Goal: Check status

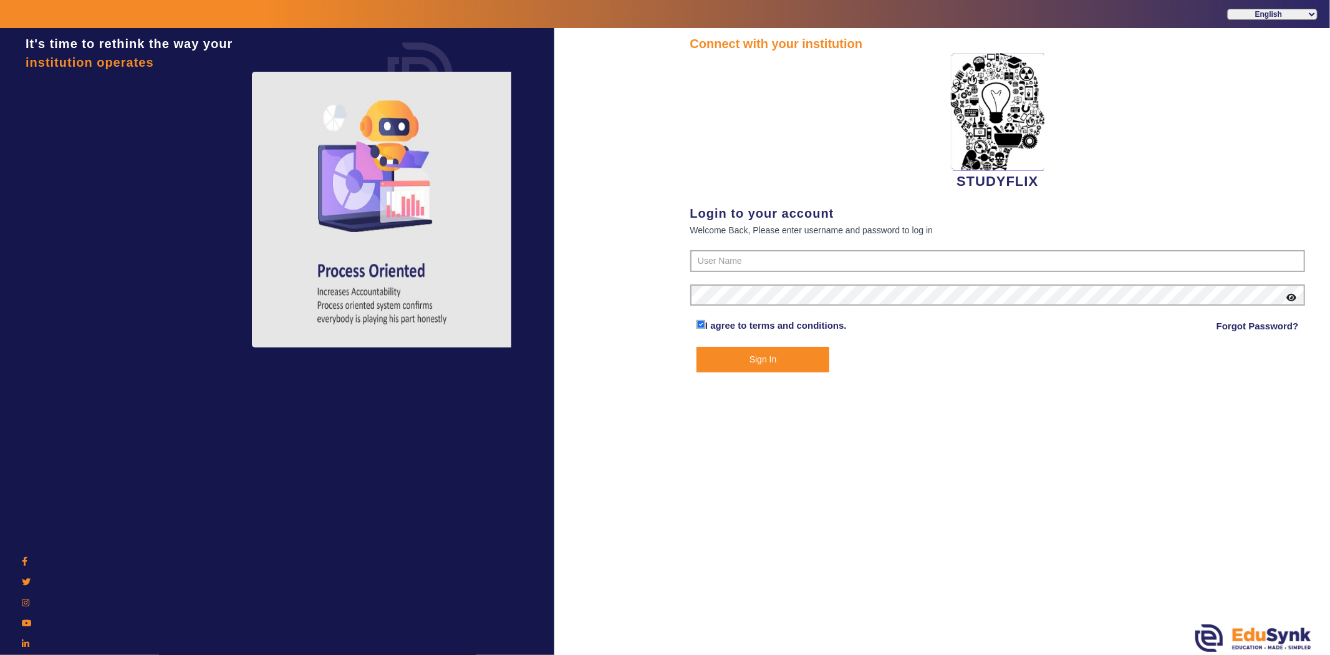
type input "6354922771"
click at [768, 360] on button "Sign In" at bounding box center [762, 360] width 133 height 26
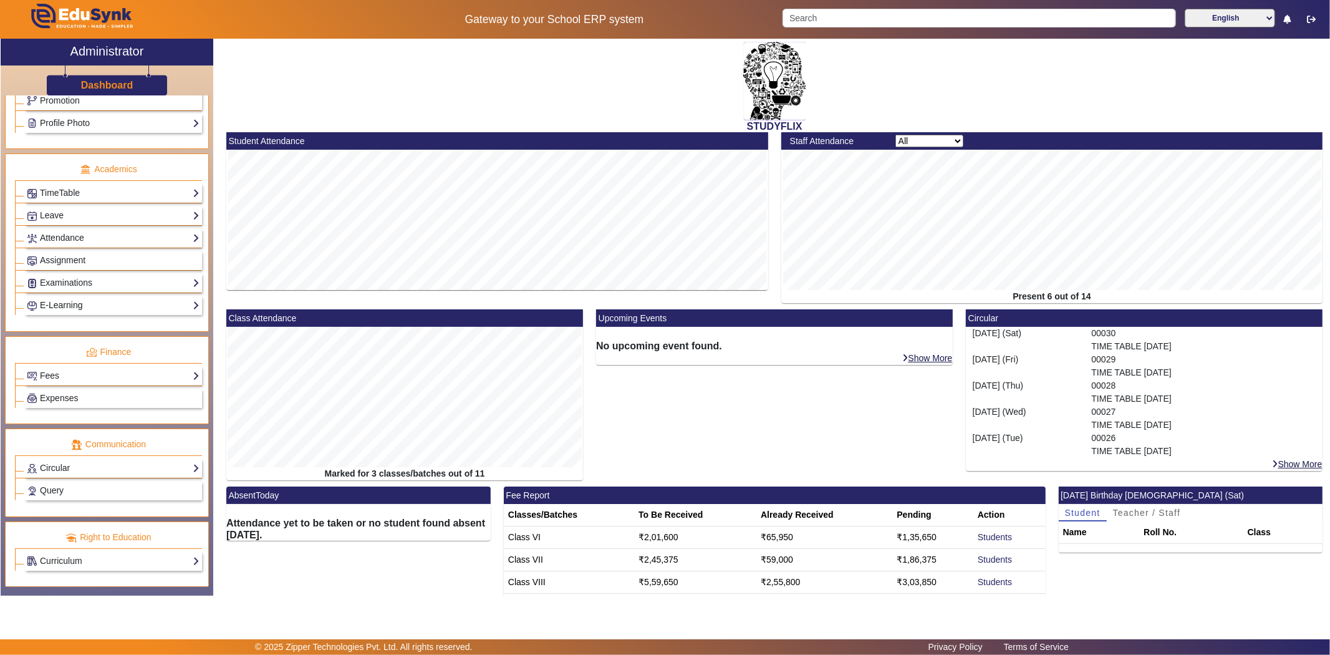
scroll to position [445, 0]
click at [89, 257] on link "Assignment" at bounding box center [113, 260] width 173 height 14
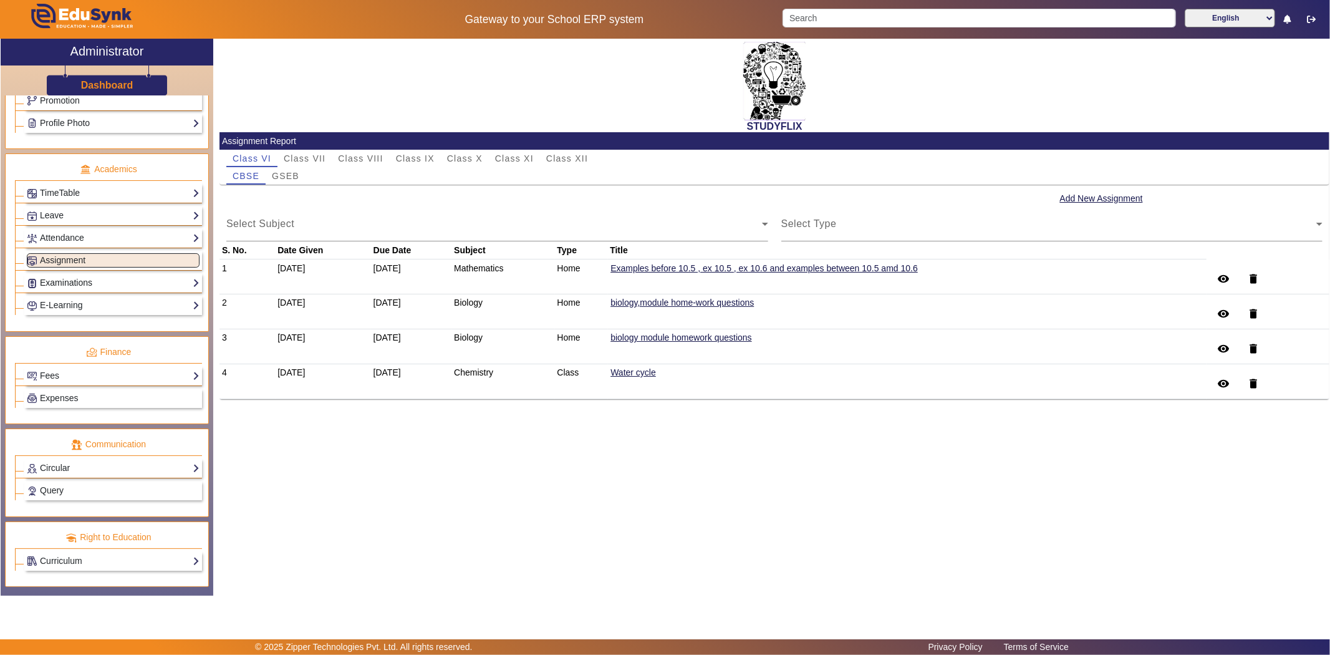
click at [77, 277] on link "Examinations" at bounding box center [113, 283] width 173 height 14
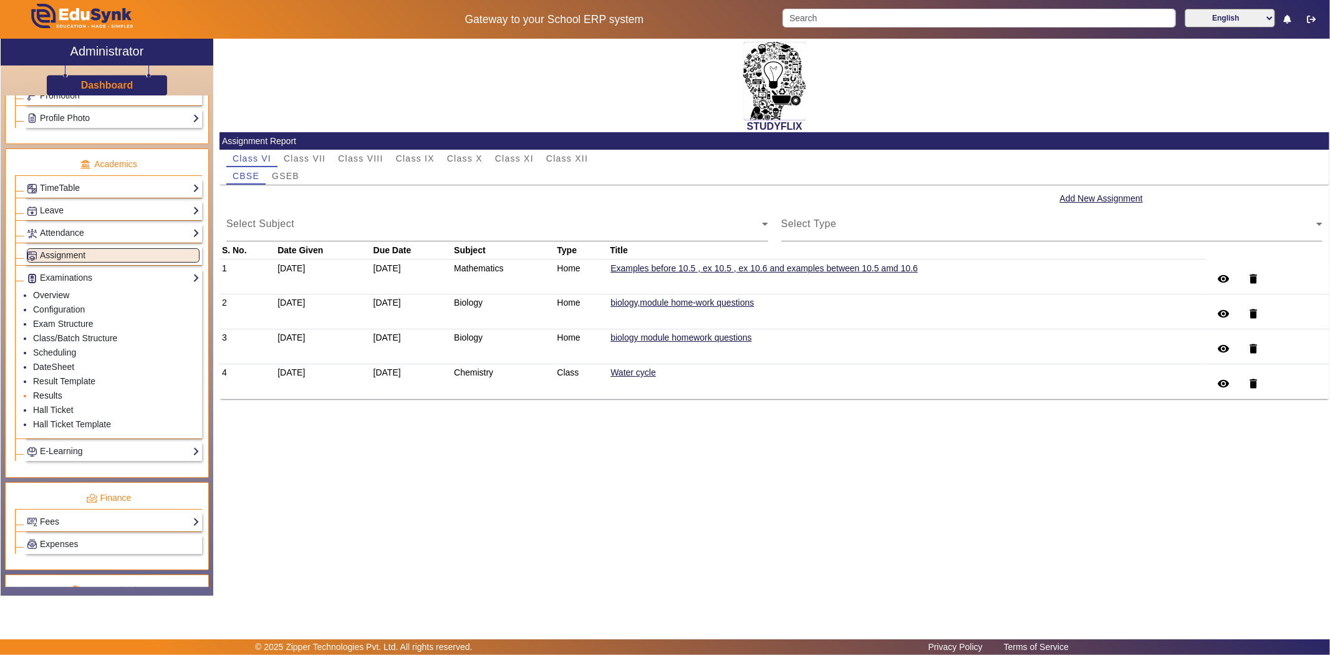
click at [50, 395] on link "Results" at bounding box center [47, 395] width 29 height 10
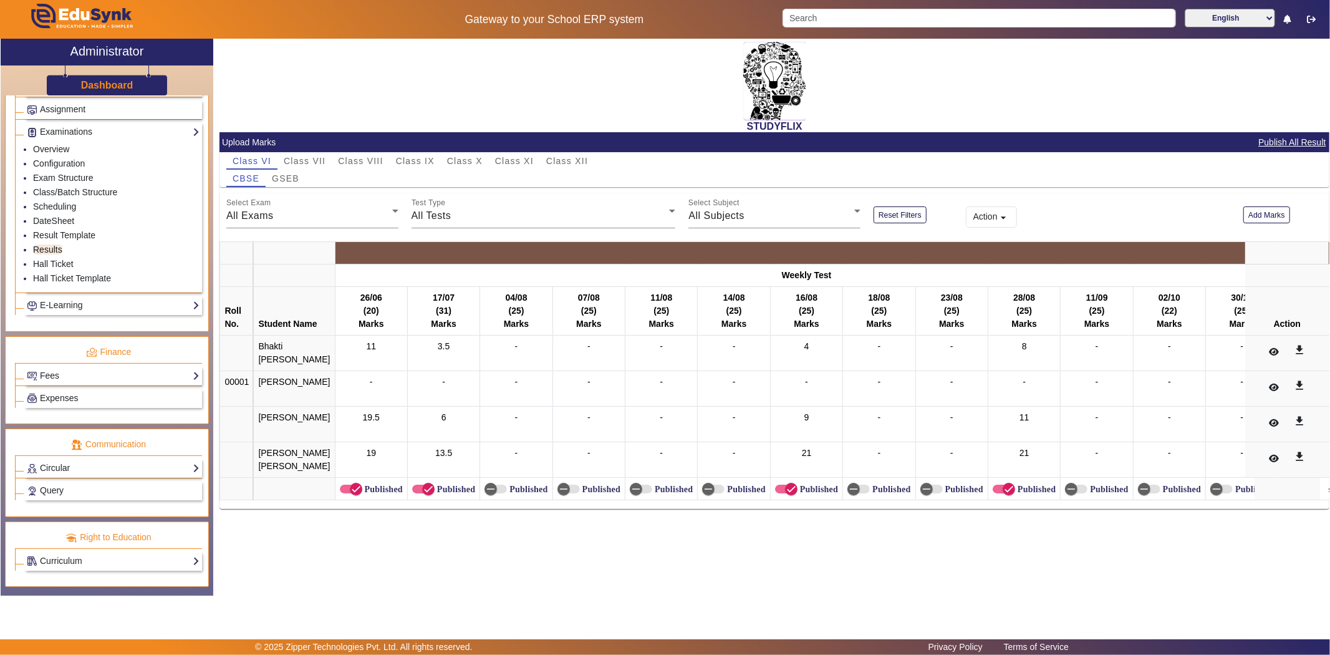
scroll to position [388, 0]
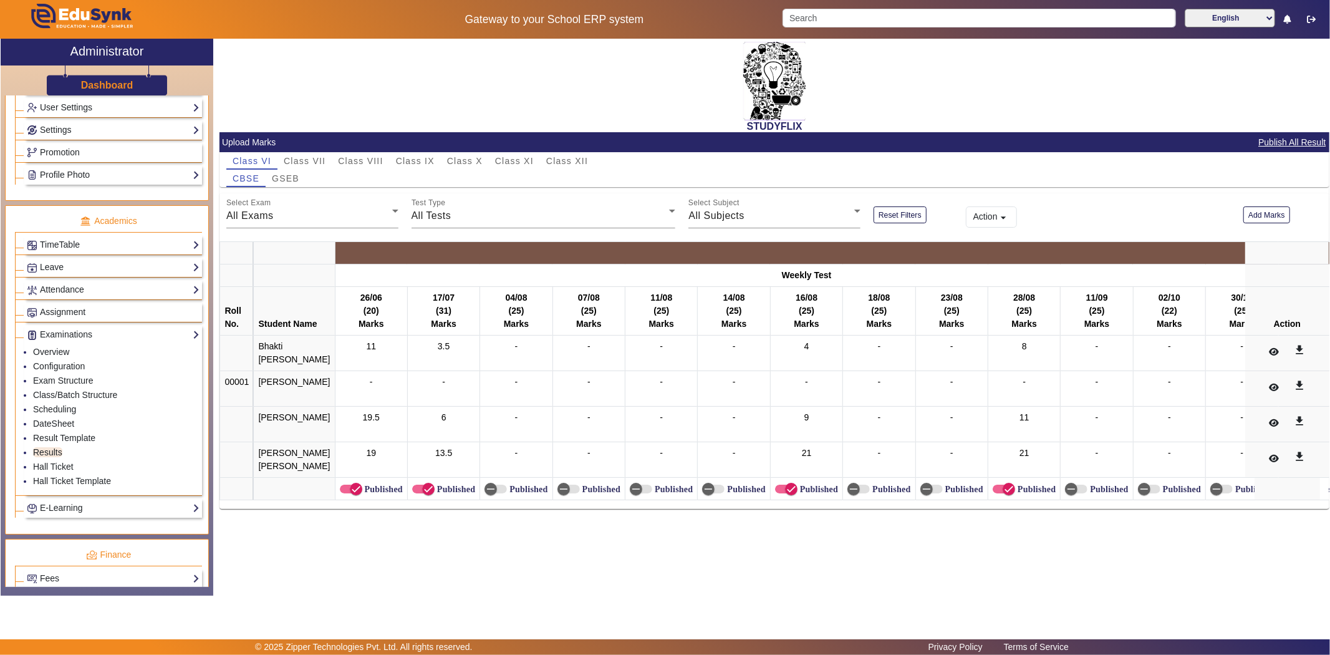
click at [362, 88] on div "STUDYFLIX" at bounding box center [774, 86] width 1110 height 94
click at [925, 107] on div "STUDYFLIX" at bounding box center [774, 86] width 1110 height 94
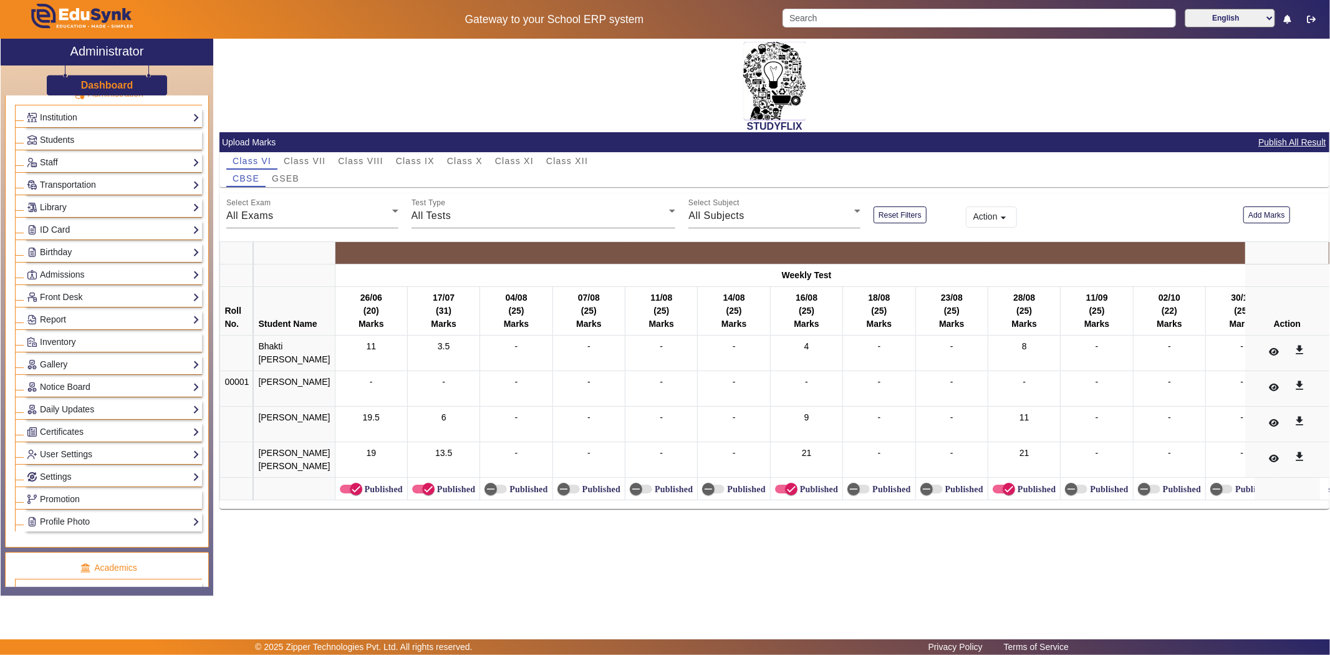
scroll to position [0, 0]
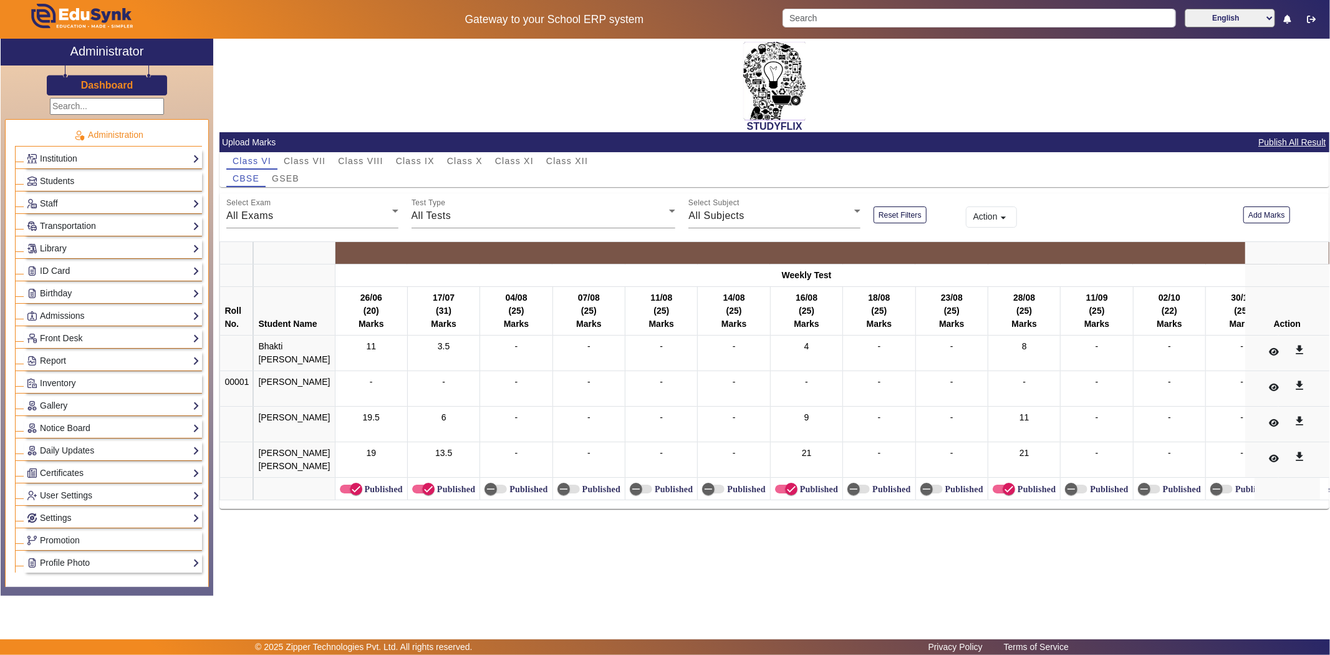
click at [277, 120] on h2 "STUDYFLIX" at bounding box center [774, 126] width 1110 height 12
click at [57, 362] on link "Report" at bounding box center [113, 360] width 173 height 14
